Goal: Download file/media

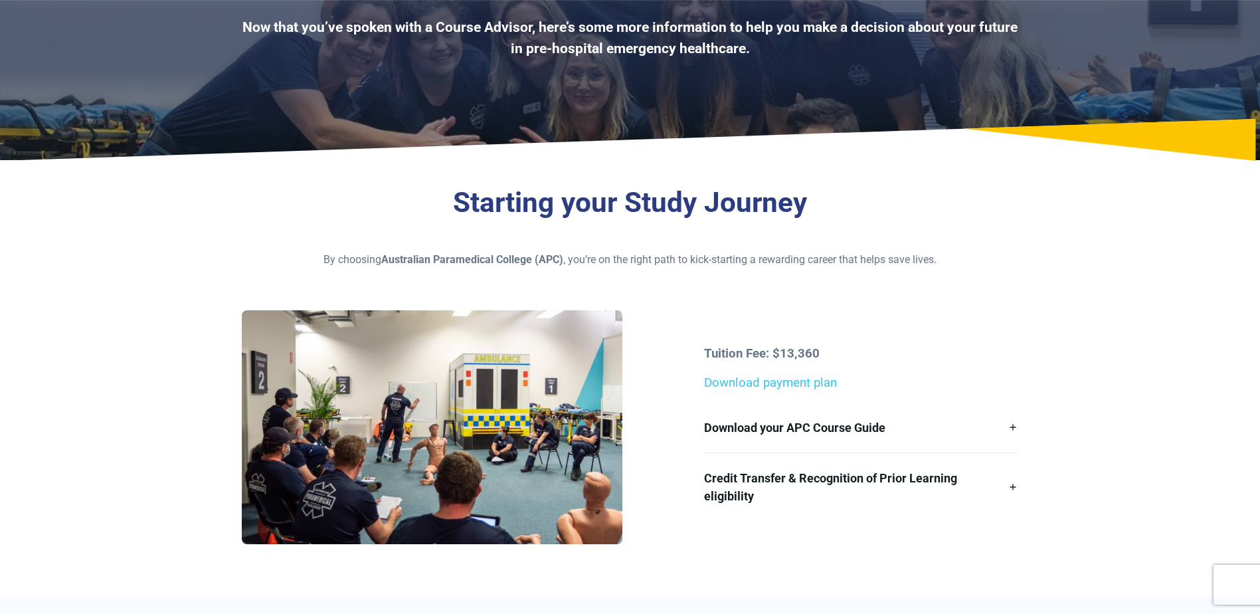
scroll to position [266, 0]
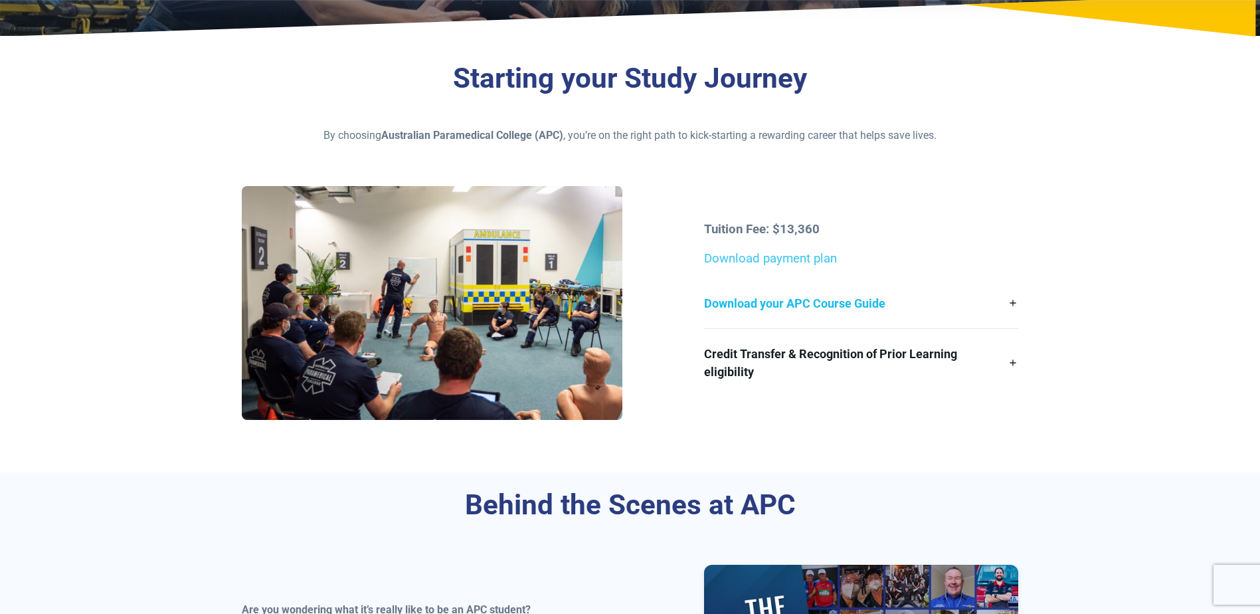
click at [1012, 302] on link "Download your APC Course Guide" at bounding box center [861, 303] width 314 height 50
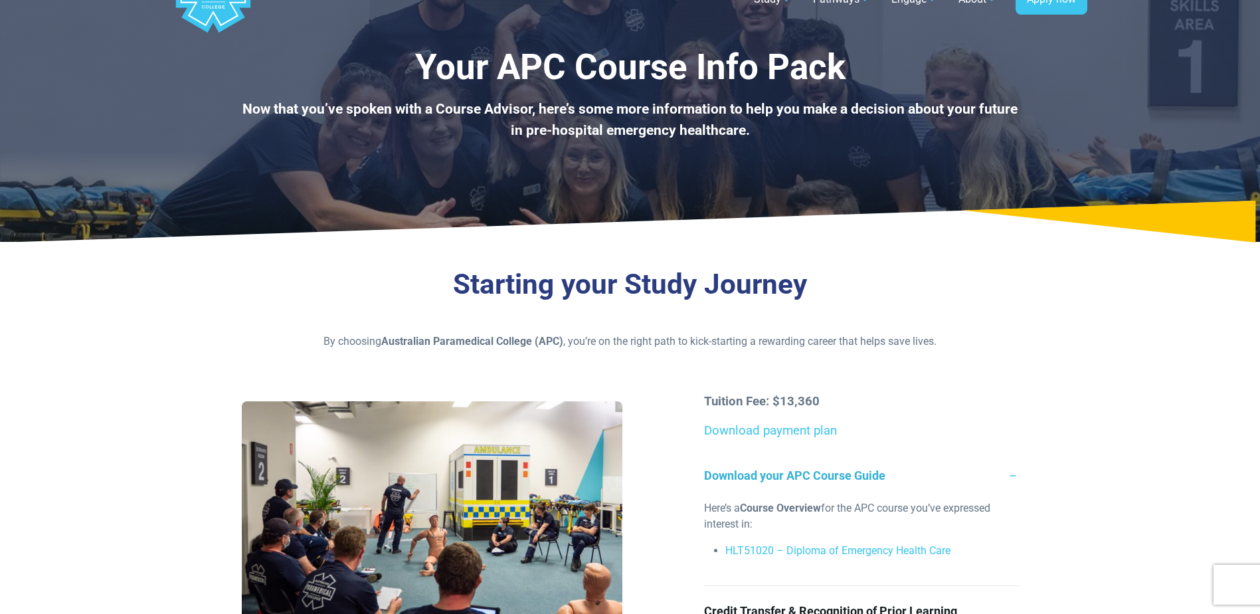
scroll to position [0, 0]
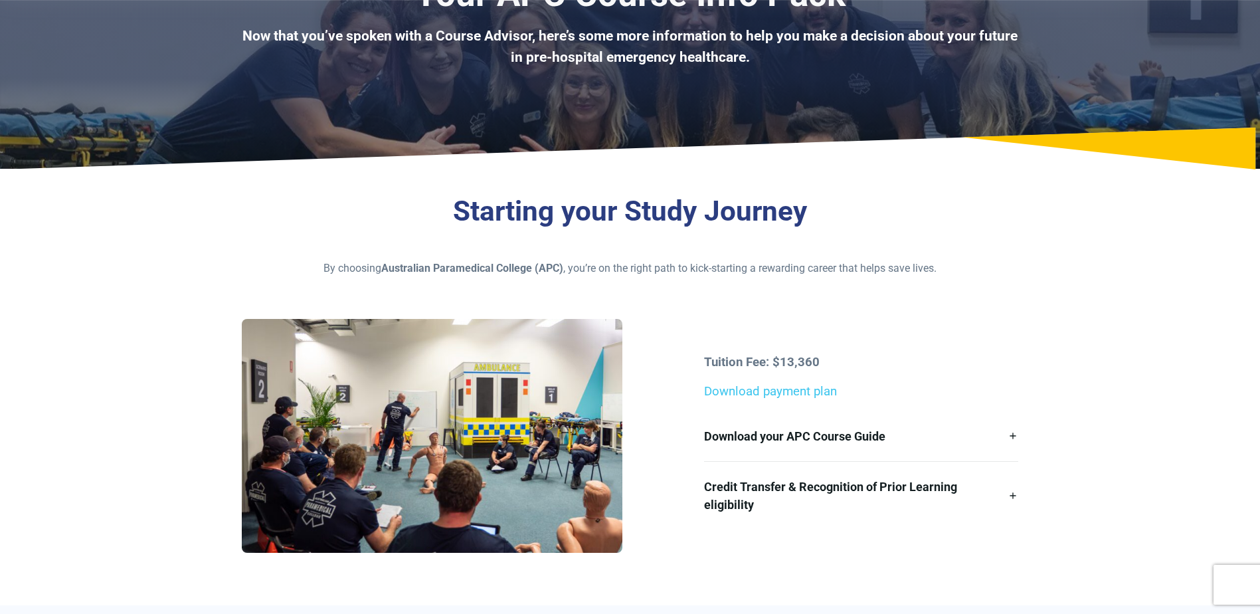
scroll to position [266, 0]
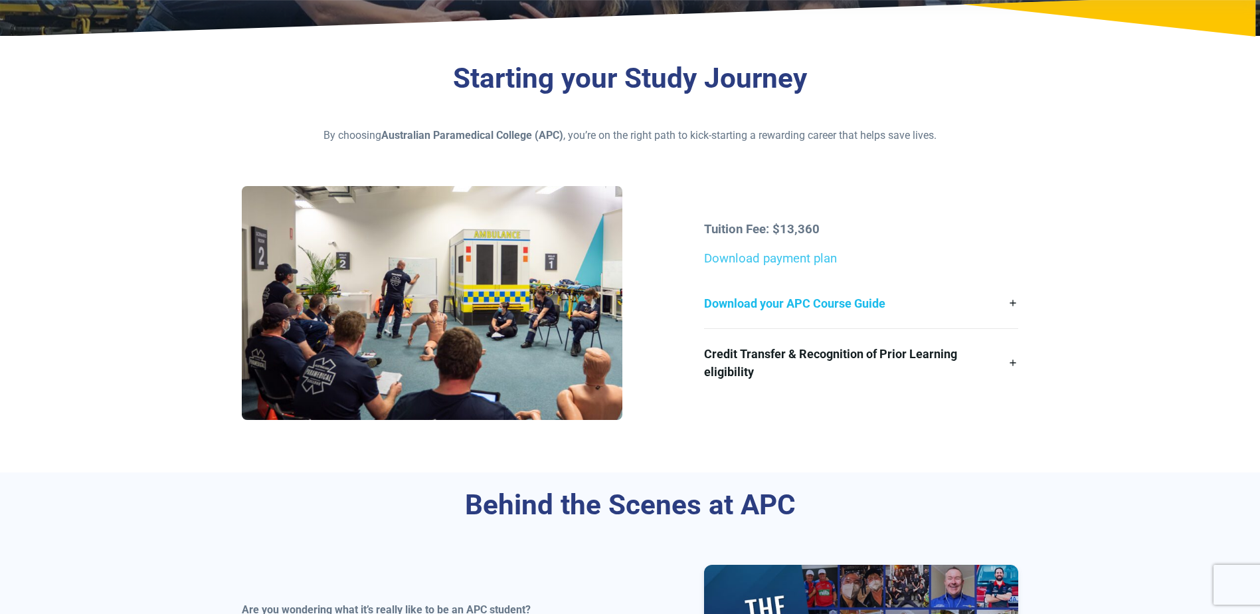
click at [1014, 302] on link "Download your APC Course Guide" at bounding box center [861, 303] width 314 height 50
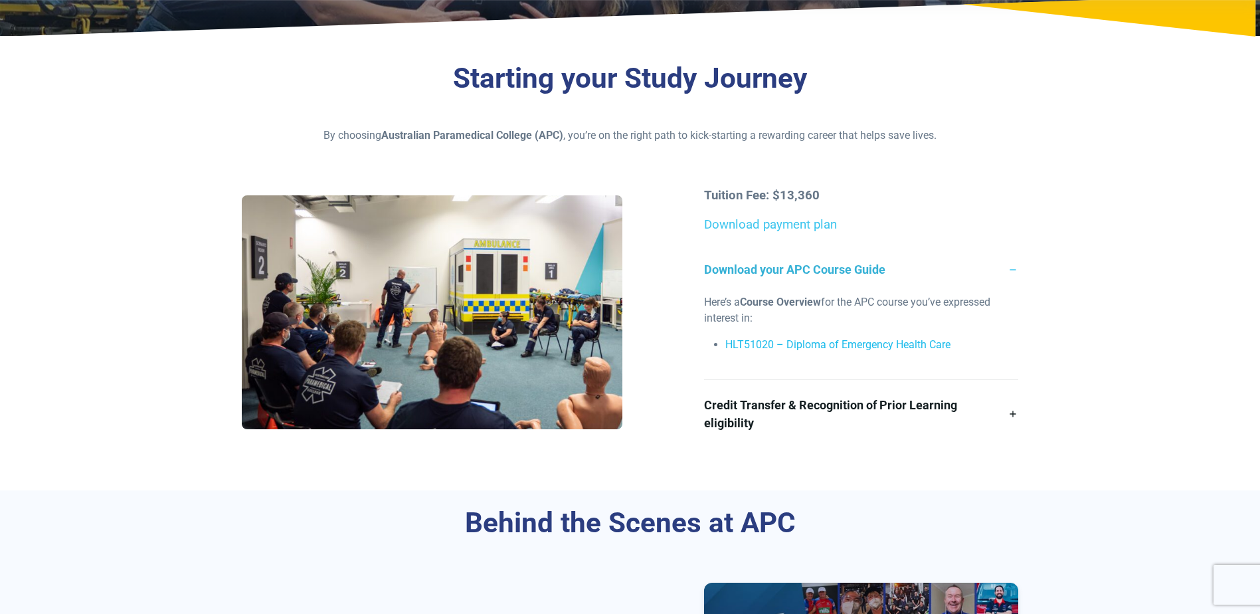
click at [816, 347] on link "HLT51020 – Diploma of Emergency Health Care" at bounding box center [838, 344] width 225 height 13
